Goal: Check status

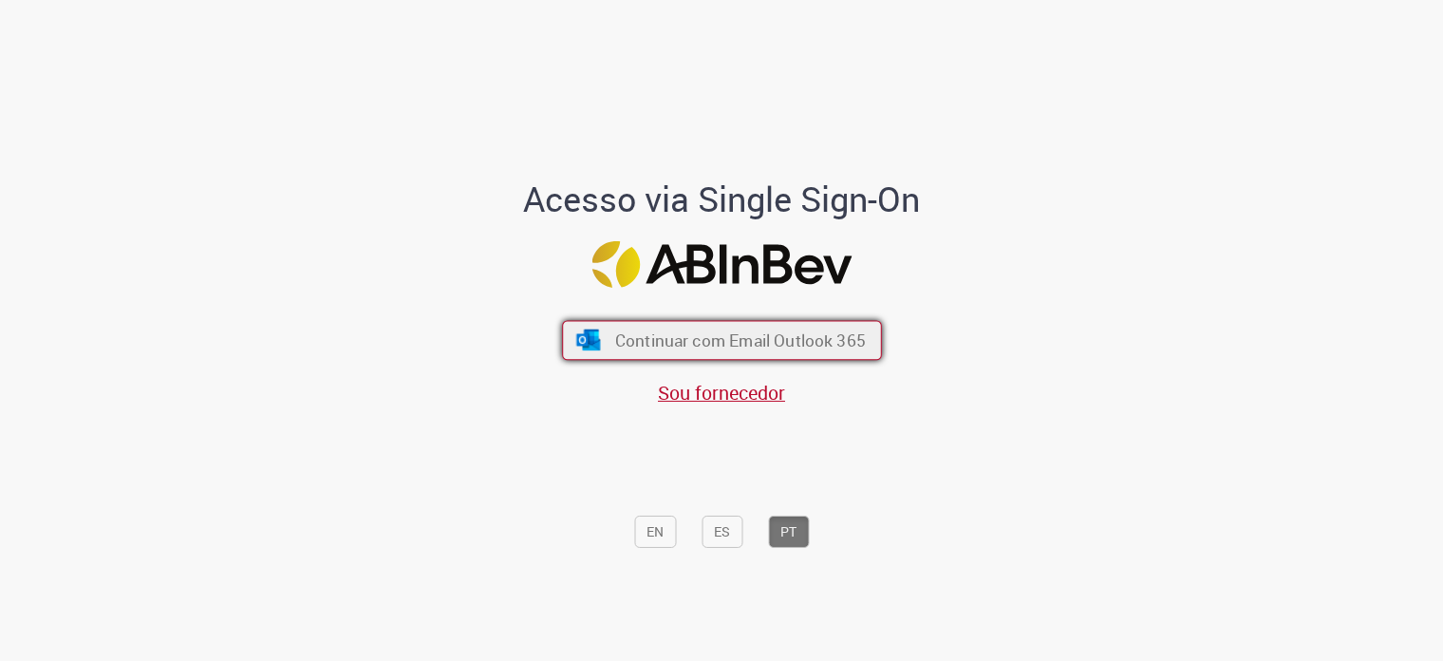
click at [810, 331] on span "Continuar com Email Outlook 365" at bounding box center [739, 341] width 251 height 22
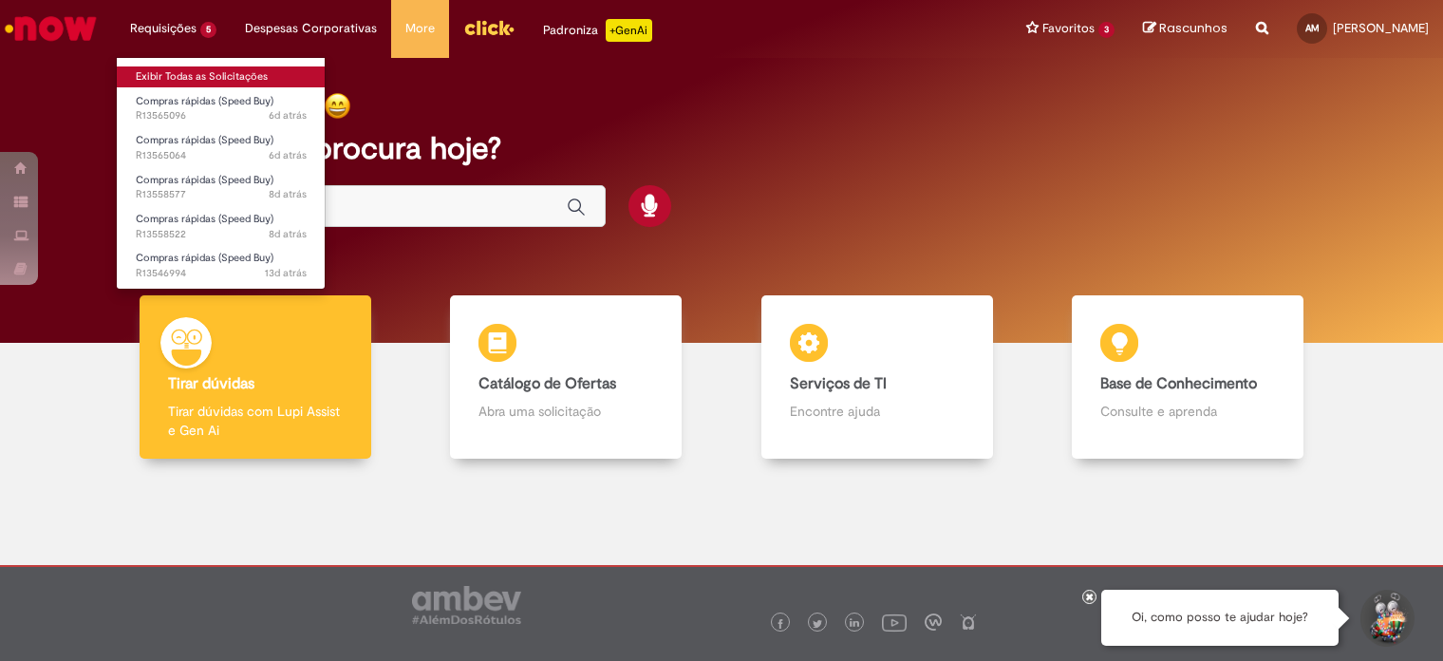
click at [176, 79] on link "Exibir Todas as Solicitações" at bounding box center [221, 76] width 209 height 21
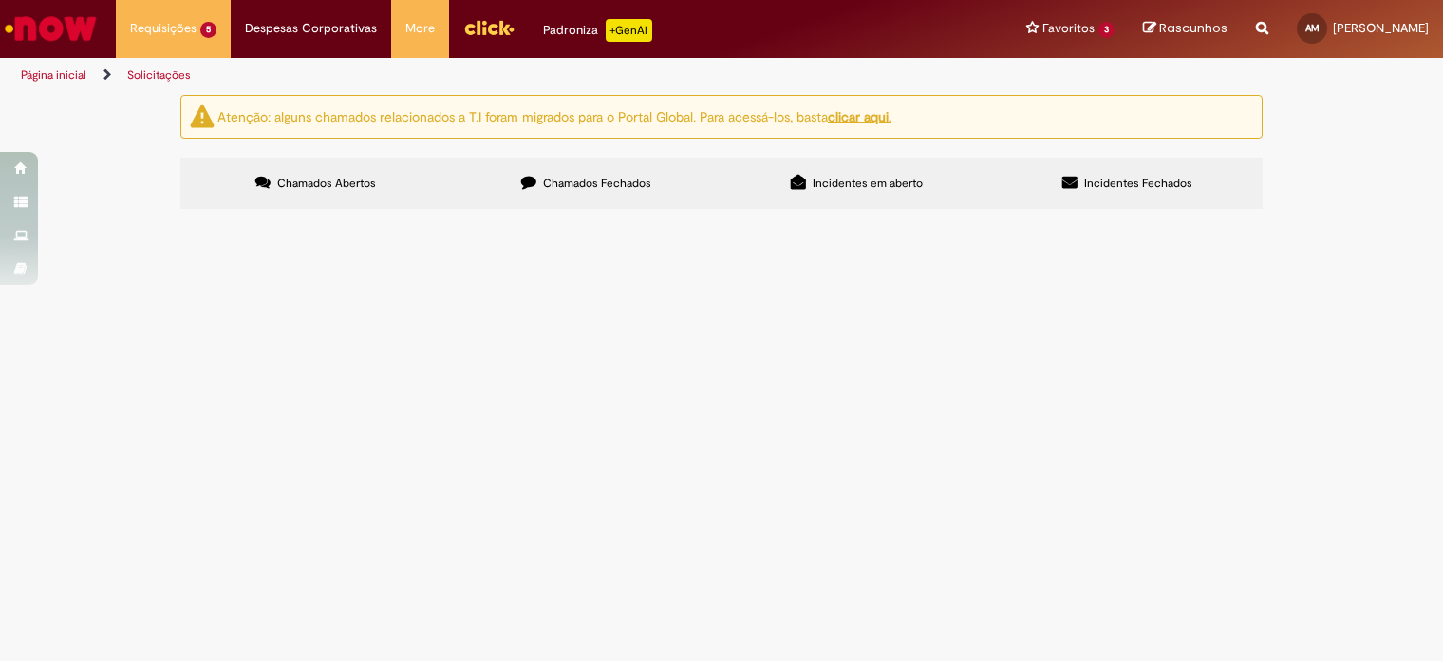
click at [601, 174] on label "Chamados Fechados" at bounding box center [586, 183] width 271 height 51
click at [0, 0] on span "Compra de material para realizar a fabricação dos bicos do FP, e assim realizar…" at bounding box center [0, 0] width 0 height 0
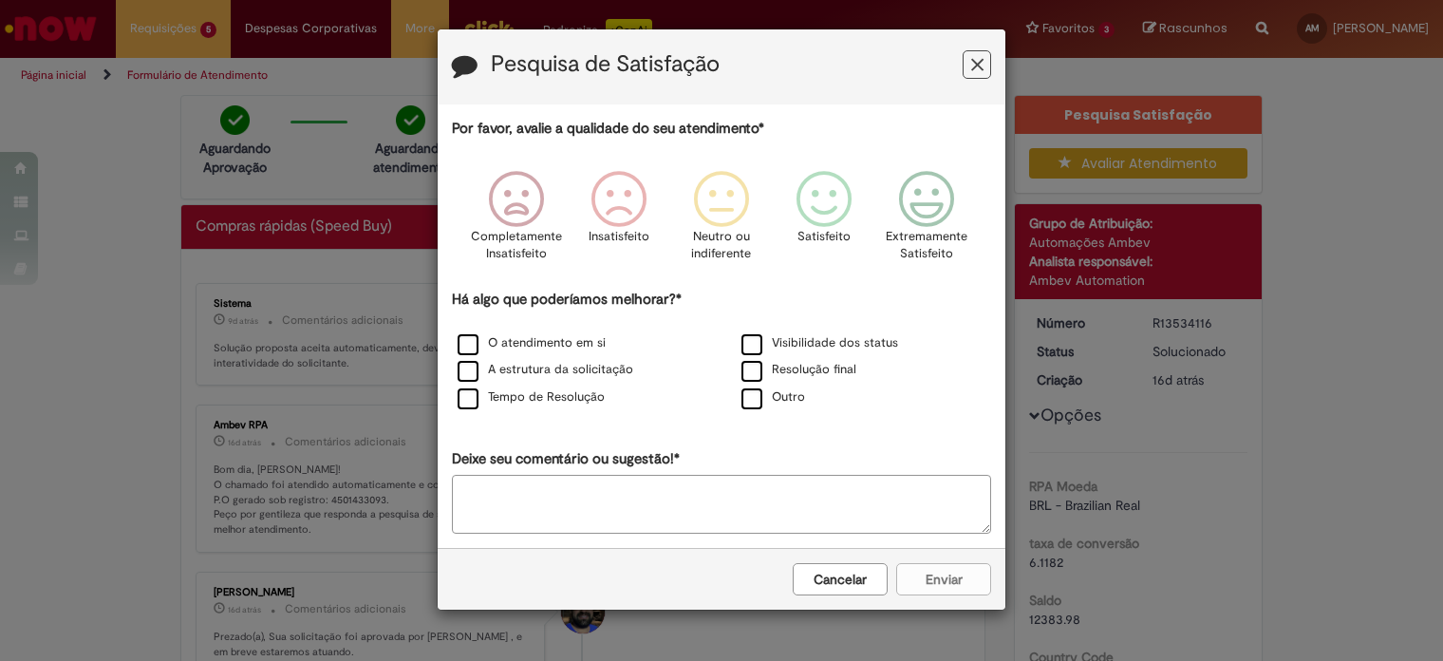
click at [976, 64] on icon "Feedback" at bounding box center [977, 65] width 12 height 20
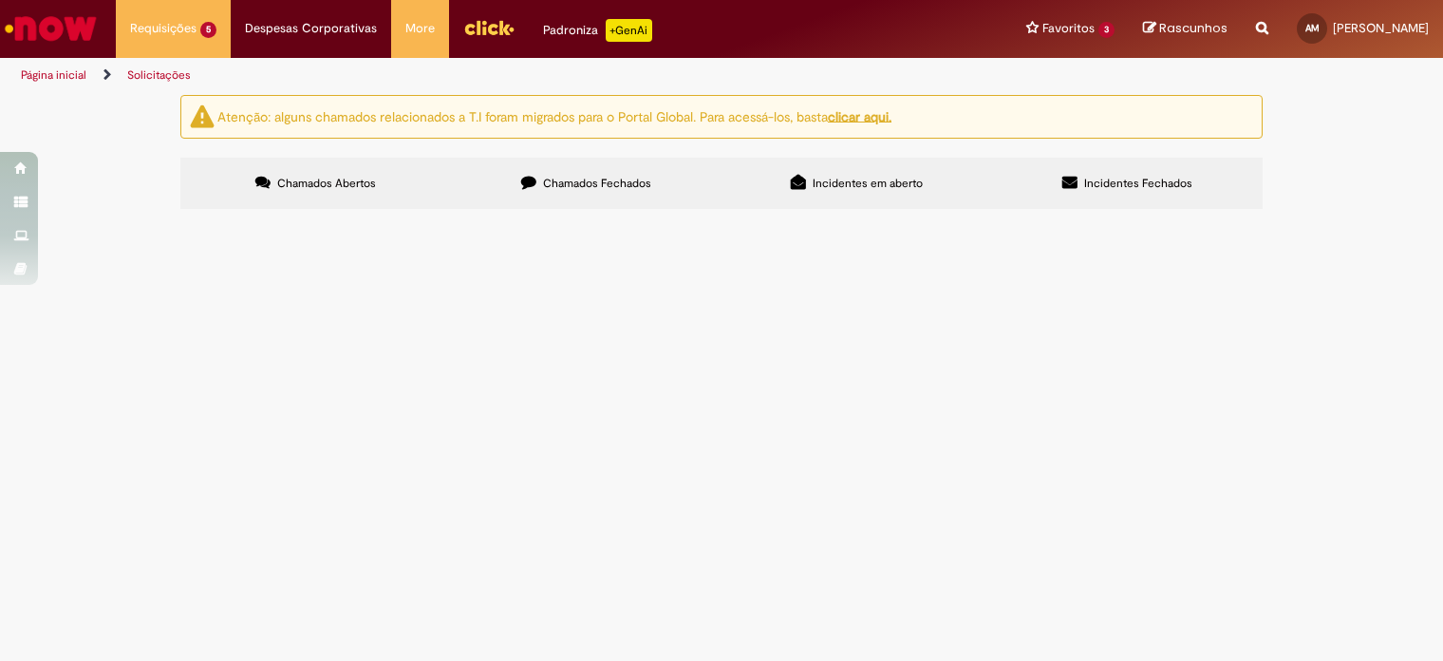
click at [159, 215] on div "Atenção: alguns chamados relacionados a T.I foram migrados para o Portal Global…" at bounding box center [721, 155] width 1443 height 120
click at [623, 181] on span "Chamados Fechados" at bounding box center [597, 183] width 108 height 15
click at [166, 214] on div "Atenção: alguns chamados relacionados a T.I foram migrados para o Portal Global…" at bounding box center [721, 154] width 1111 height 119
